Goal: Navigation & Orientation: Find specific page/section

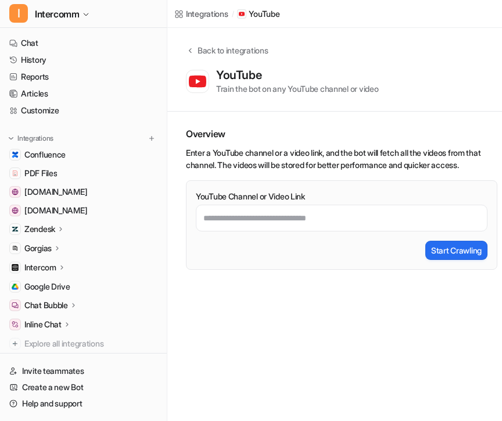
scroll to position [0, 11]
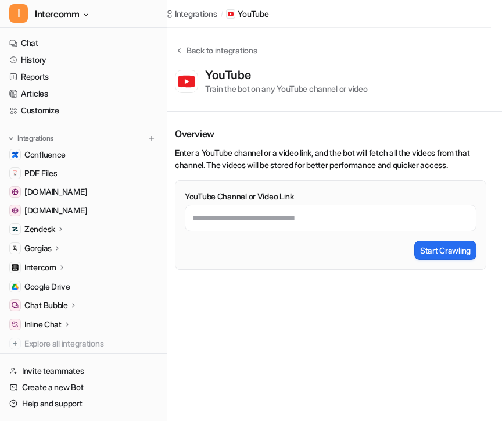
click at [51, 229] on p "Zendesk" at bounding box center [39, 229] width 31 height 12
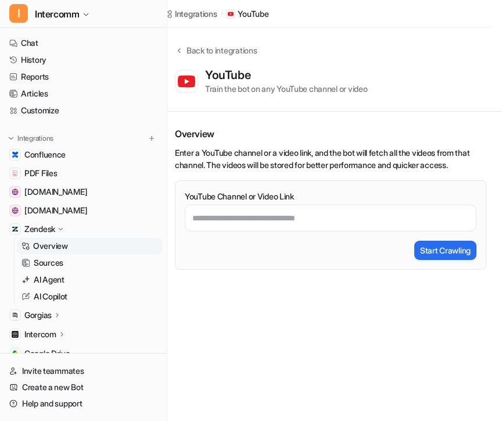
click at [49, 249] on p "Overview" at bounding box center [50, 246] width 35 height 12
click at [52, 260] on p "Sources" at bounding box center [49, 263] width 30 height 12
click at [59, 261] on p "Sources" at bounding box center [49, 263] width 30 height 12
click at [57, 242] on p "Overview" at bounding box center [50, 246] width 35 height 12
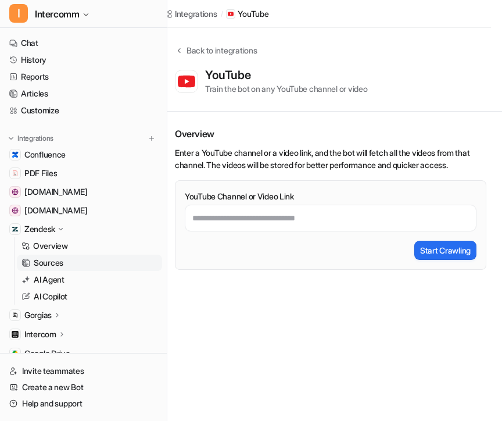
click at [62, 261] on p "Sources" at bounding box center [49, 263] width 30 height 12
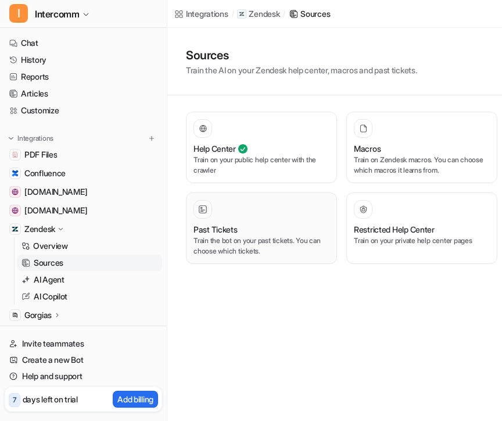
click at [284, 230] on div "Past Tickets" at bounding box center [262, 229] width 136 height 12
